Goal: Information Seeking & Learning: Understand process/instructions

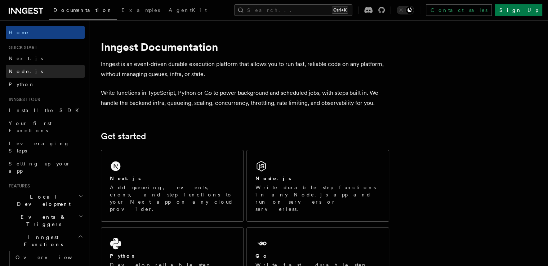
click at [21, 72] on span "Node.js" at bounding box center [26, 71] width 34 height 6
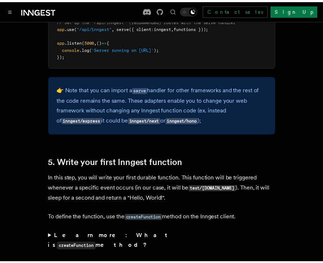
scroll to position [1322, 0]
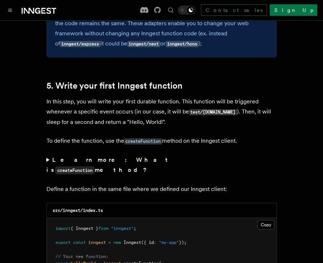
click at [276, 84] on h2 "5. Write your first Inngest function" at bounding box center [162, 86] width 231 height 10
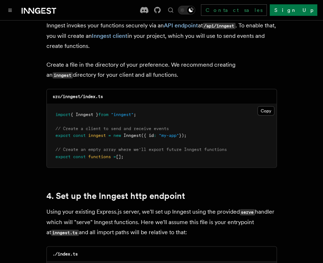
scroll to position [945, 0]
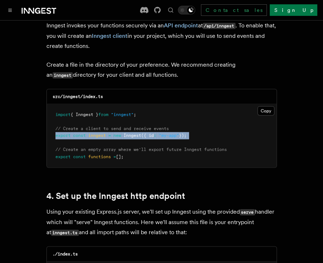
drag, startPoint x: 56, startPoint y: 125, endPoint x: 205, endPoint y: 132, distance: 149.7
click at [205, 132] on pre "import { Inngest } from "inngest" ; // Create a client to send and receive even…" at bounding box center [162, 136] width 230 height 64
copy code "export const inngest = new Inngest ({ id : "my-app" });"
drag, startPoint x: 133, startPoint y: 148, endPoint x: 55, endPoint y: 148, distance: 78.6
click at [55, 148] on pre "import { Inngest } from "inngest" ; // Create a client to send and receive even…" at bounding box center [162, 136] width 230 height 64
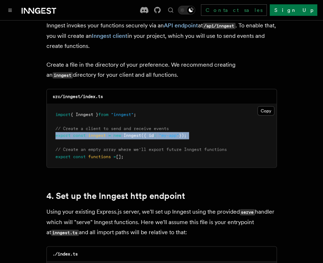
copy span "export const functions = [];"
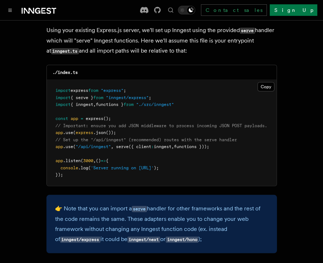
scroll to position [1127, 0]
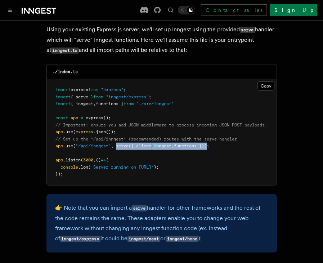
drag, startPoint x: 213, startPoint y: 137, endPoint x: 117, endPoint y: 139, distance: 96.6
click at [117, 143] on span "app .use ( "/api/inngest" , serve ({ client : inngest , functions }));" at bounding box center [133, 145] width 154 height 5
copy span "serve ({ client : inngest , functions })"
click at [236, 147] on pre "import express from "express" ; import { serve } from "inngest/express" ; impor…" at bounding box center [162, 132] width 230 height 106
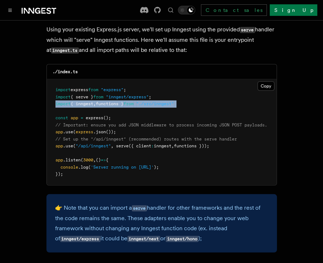
drag, startPoint x: 191, startPoint y: 100, endPoint x: 53, endPoint y: 97, distance: 137.4
click at [53, 97] on pre "import express from "express" ; import { serve } from "inngest/express" ; impor…" at bounding box center [162, 132] width 230 height 106
copy code "import { inngest , functions } from "./src/inngest""
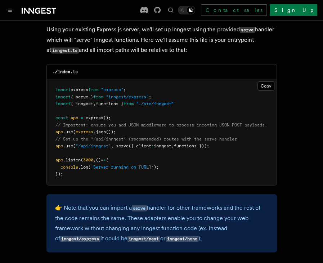
click at [157, 143] on span "inngest" at bounding box center [163, 145] width 18 height 5
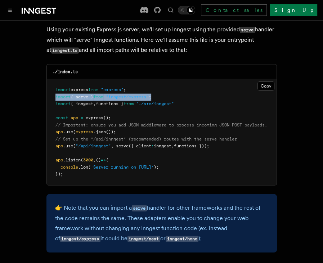
drag, startPoint x: 162, startPoint y: 89, endPoint x: 54, endPoint y: 90, distance: 108.5
click at [54, 90] on pre "import express from "express" ; import { serve } from "inngest/express" ; impor…" at bounding box center [162, 132] width 230 height 106
copy span "import { serve } from "inngest/express" ;"
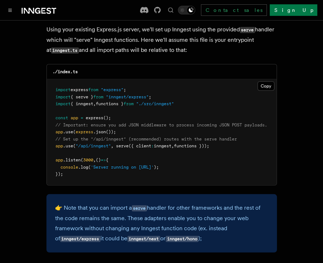
click at [235, 137] on span "// Set up the "/api/inngest" (recommended) routes with the serve handler" at bounding box center [147, 139] width 182 height 5
click at [298, 13] on link "Sign Up" at bounding box center [294, 10] width 48 height 12
